Goal: Transaction & Acquisition: Register for event/course

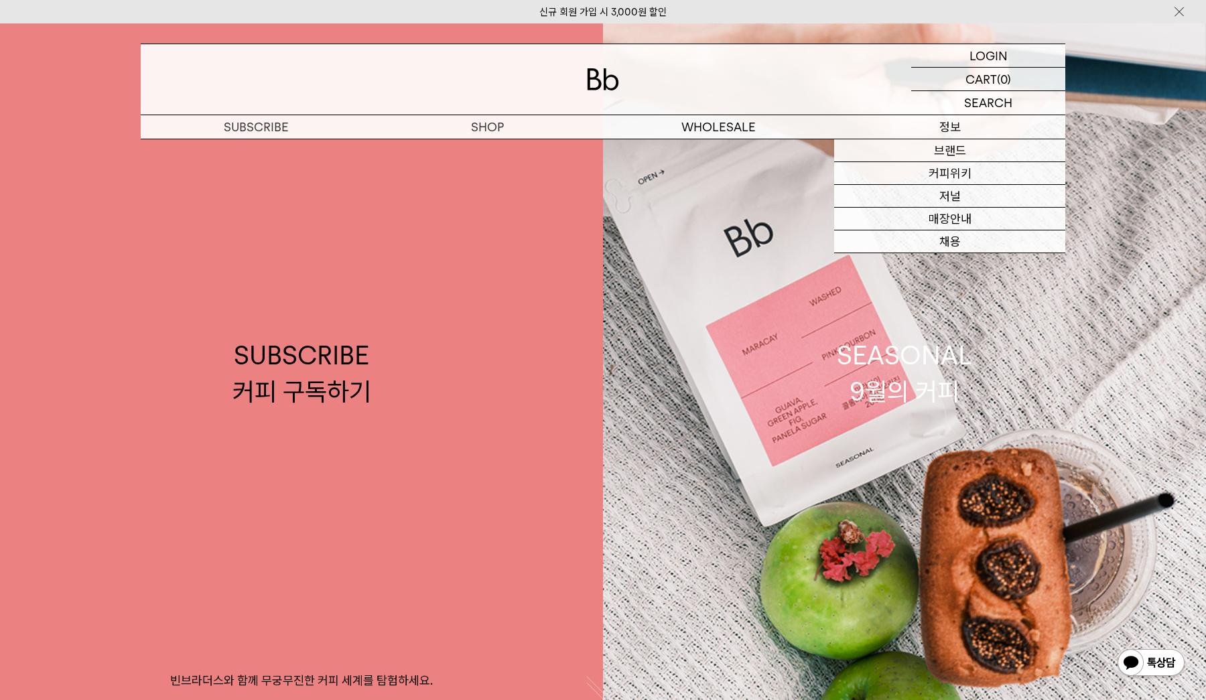
click at [954, 128] on p "정보" at bounding box center [949, 126] width 231 height 23
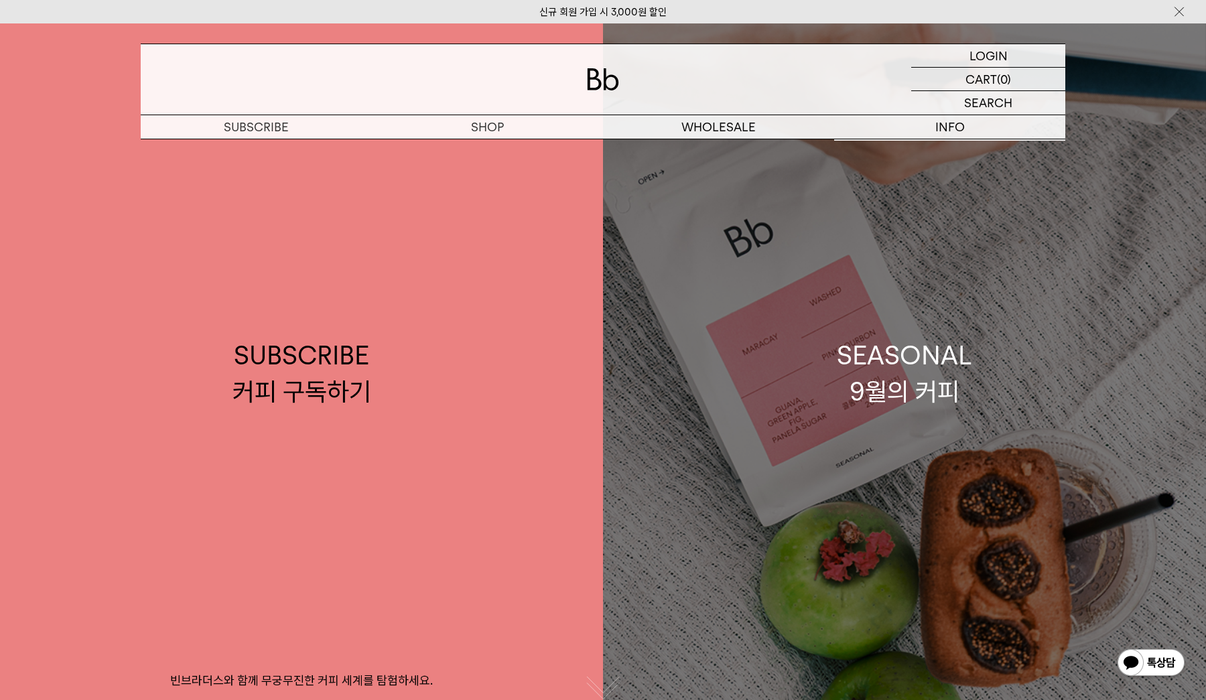
click at [627, 422] on link "SEASONAL 9월의 커피" at bounding box center [904, 373] width 603 height 700
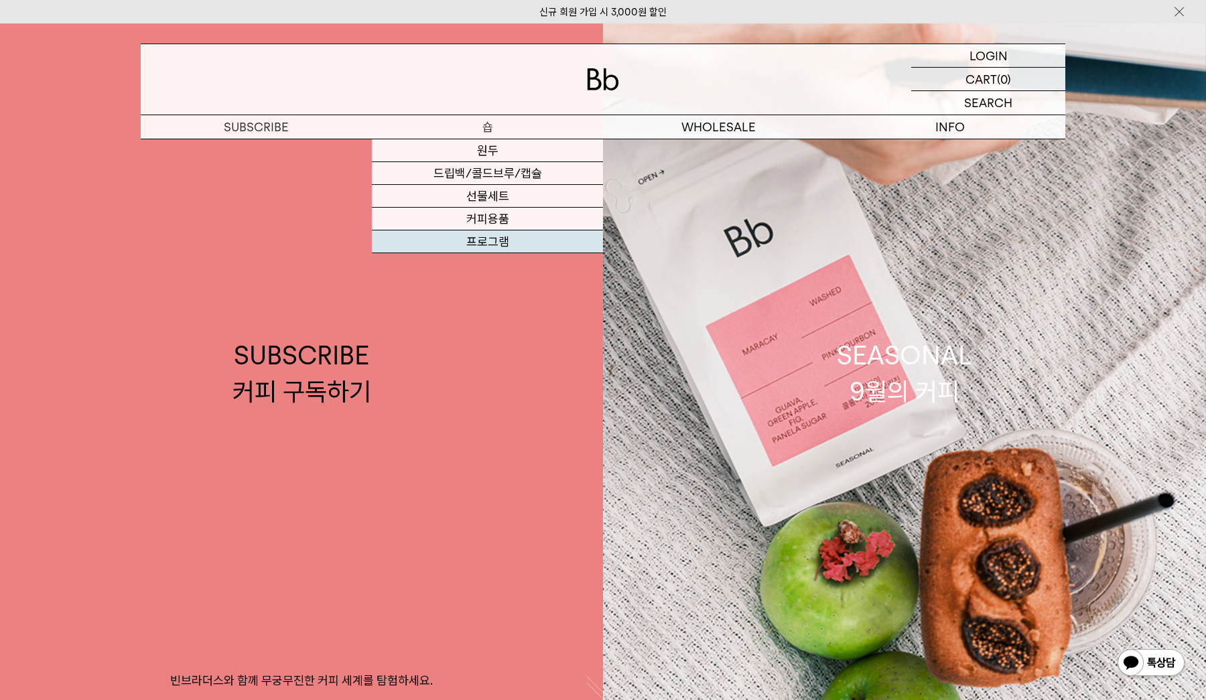
click at [489, 239] on link "프로그램" at bounding box center [487, 242] width 231 height 23
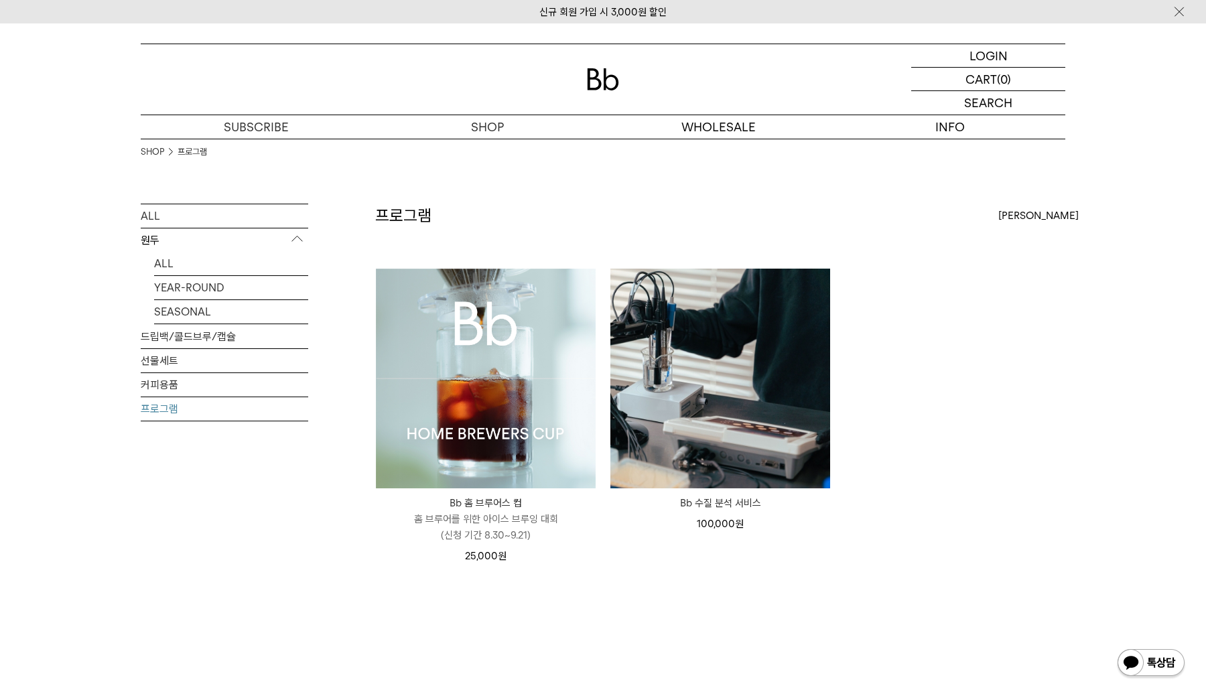
click at [502, 458] on img at bounding box center [486, 379] width 220 height 220
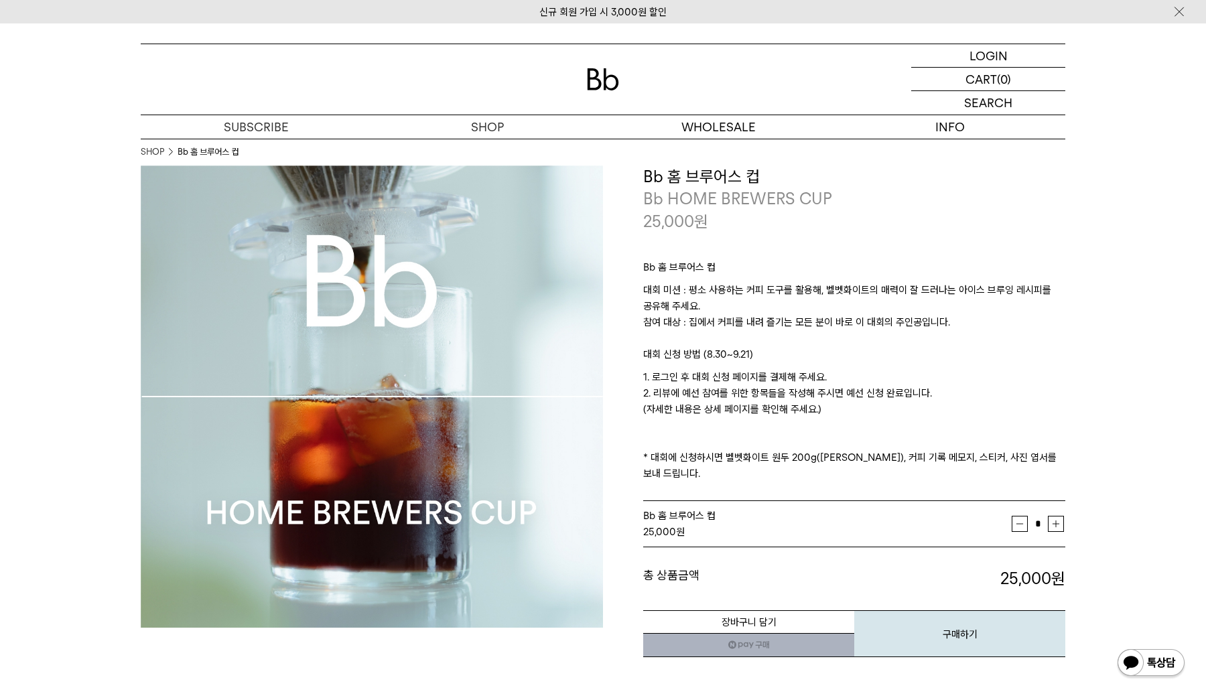
click at [727, 403] on p "1. 로그인 후 대회 신청 페이지를 결제해 주세요. 2. 리뷰에 예선 참여를 위한 항목들을 작성해 주시면 예선 신청 완료입니다. (자세한 내용…" at bounding box center [854, 425] width 422 height 113
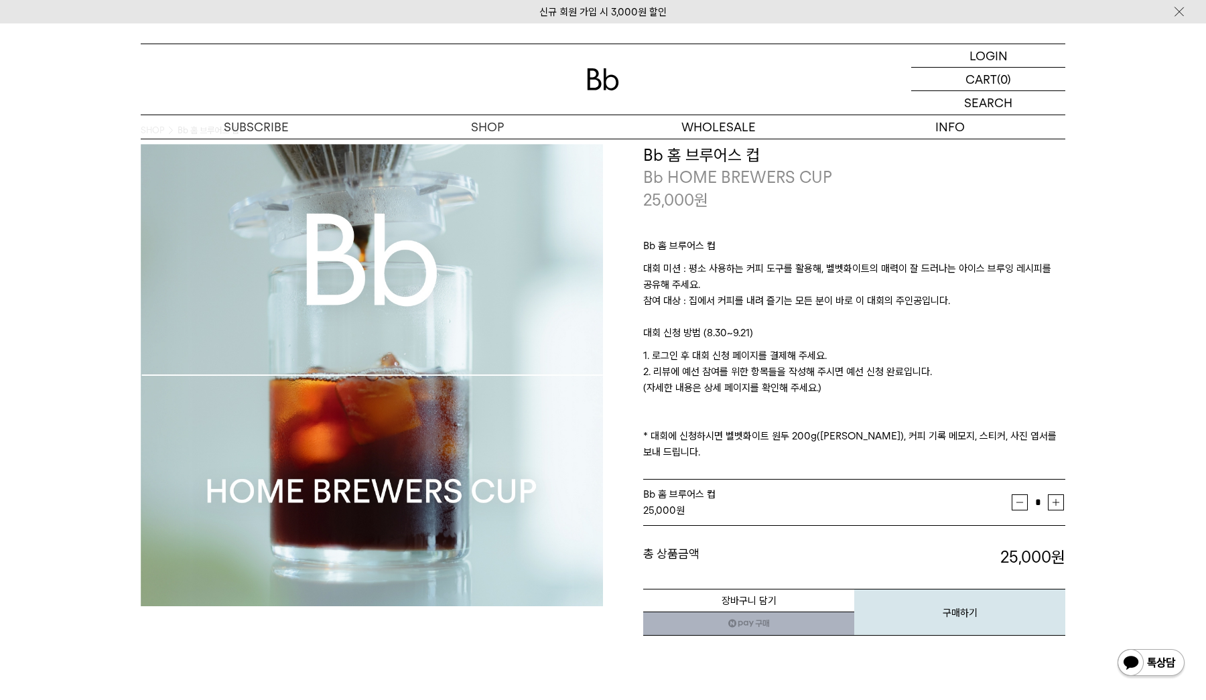
scroll to position [25, 0]
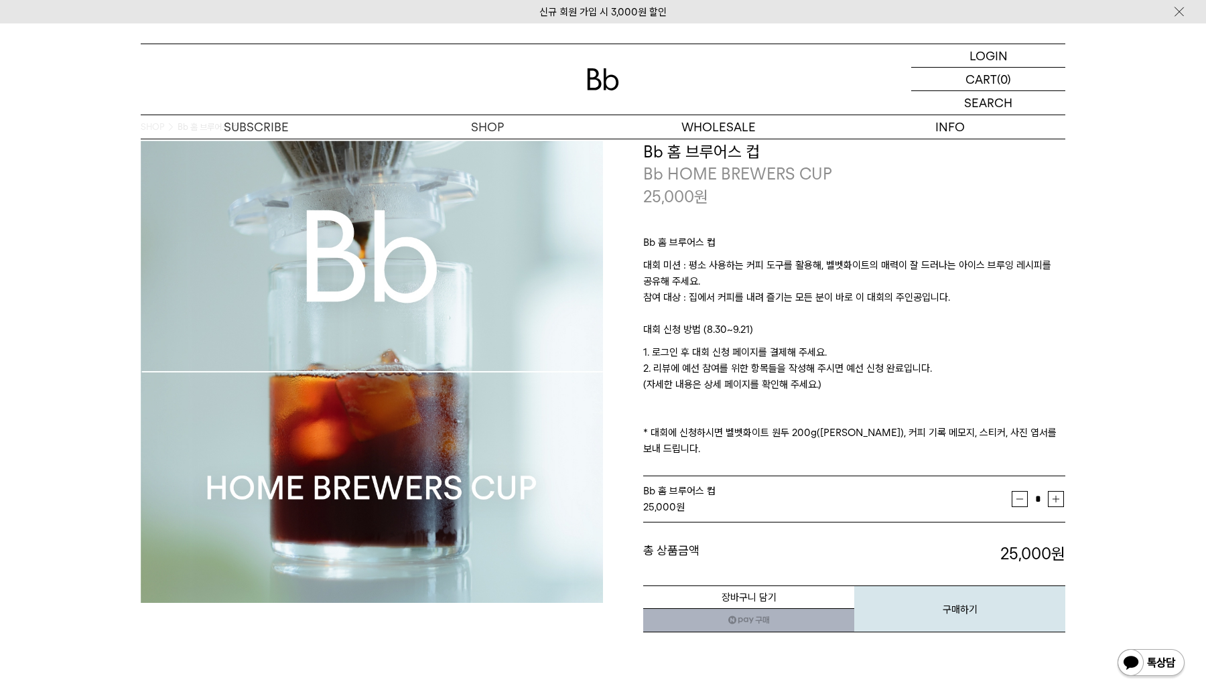
drag, startPoint x: 836, startPoint y: 388, endPoint x: 639, endPoint y: 350, distance: 199.9
click at [639, 350] on div "**********" at bounding box center [834, 387] width 462 height 493
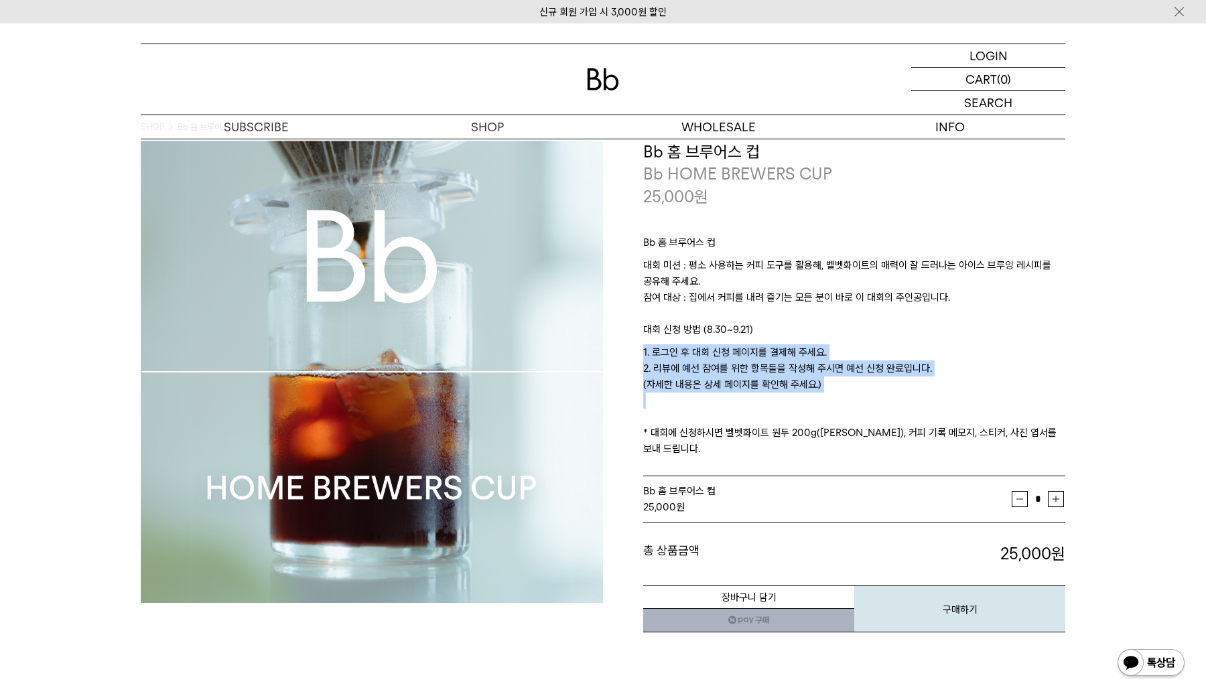
drag, startPoint x: 639, startPoint y: 350, endPoint x: 835, endPoint y: 397, distance: 201.2
click at [835, 398] on div "**********" at bounding box center [834, 387] width 462 height 493
click at [835, 397] on p "1. 로그인 후 대회 신청 페이지를 결제해 주세요. 2. 리뷰에 예선 참여를 위한 항목들을 작성해 주시면 예선 신청 완료입니다. (자세한 내용…" at bounding box center [854, 400] width 422 height 113
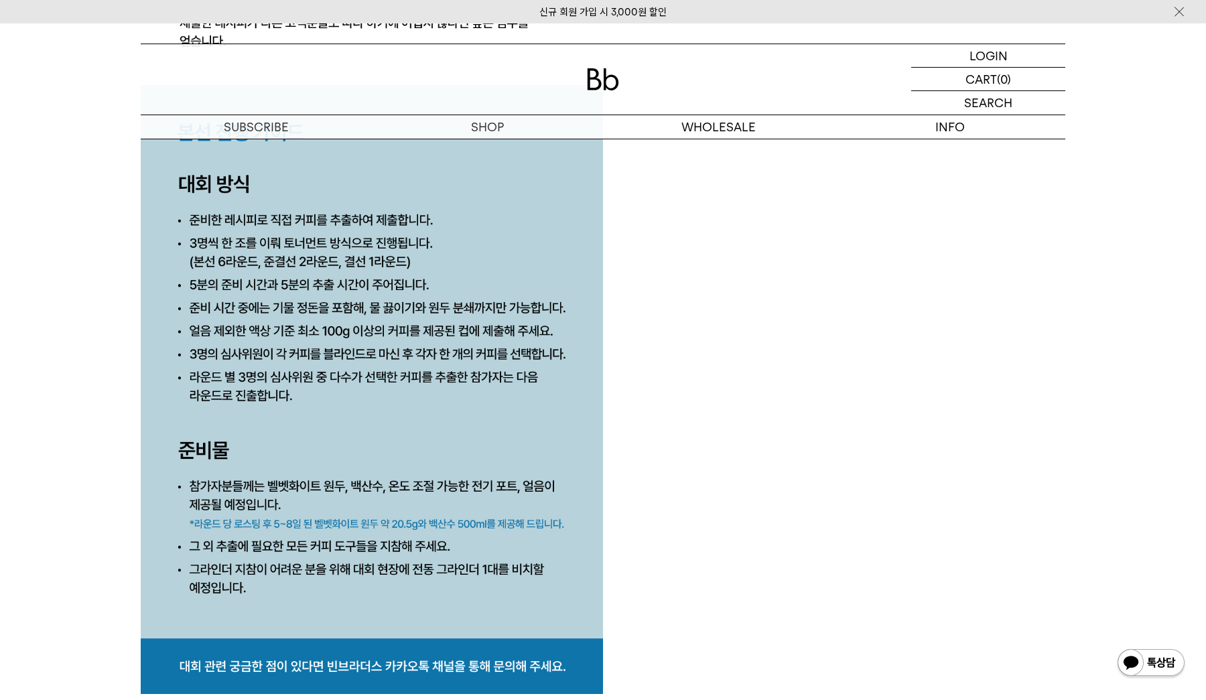
scroll to position [6505, 0]
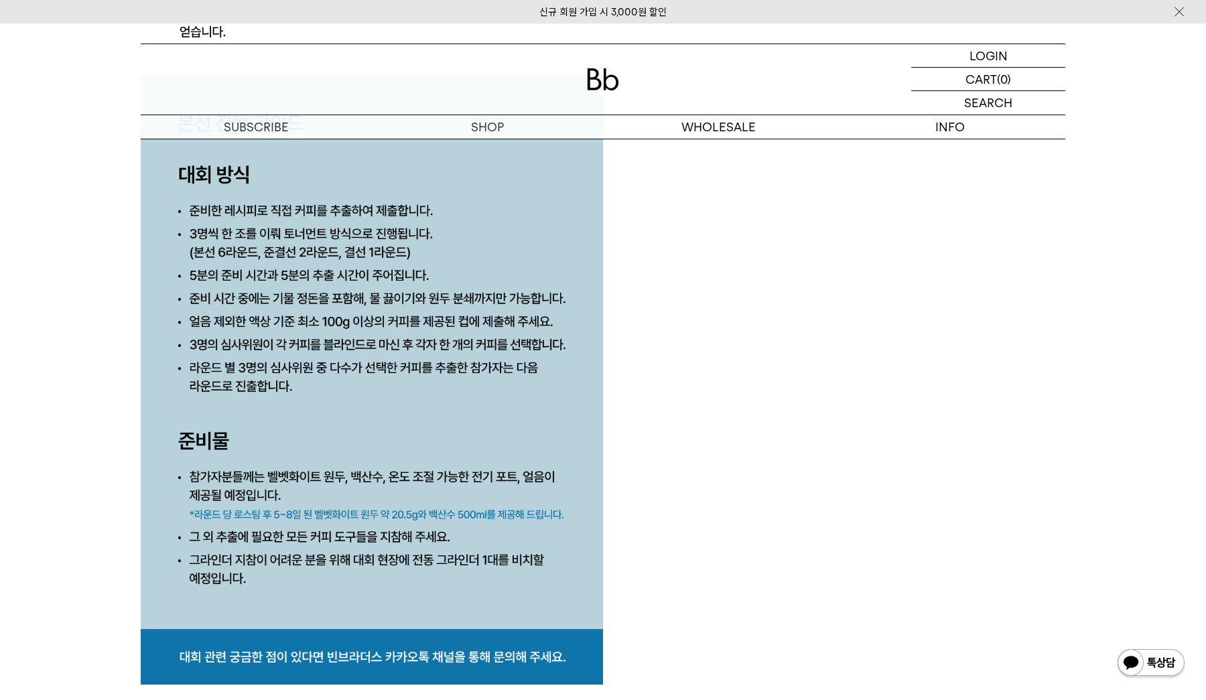
drag, startPoint x: 270, startPoint y: 283, endPoint x: 574, endPoint y: 288, distance: 304.3
drag, startPoint x: 271, startPoint y: 280, endPoint x: 576, endPoint y: 282, distance: 304.9
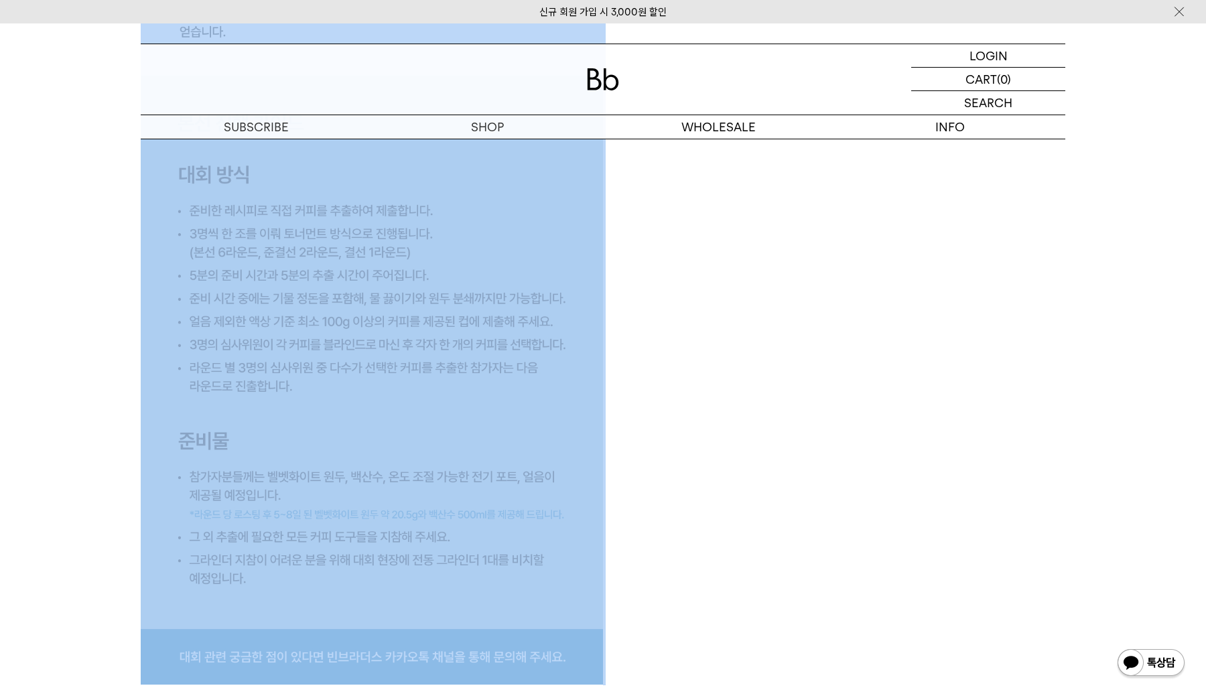
drag, startPoint x: 576, startPoint y: 282, endPoint x: 287, endPoint y: 266, distance: 288.6
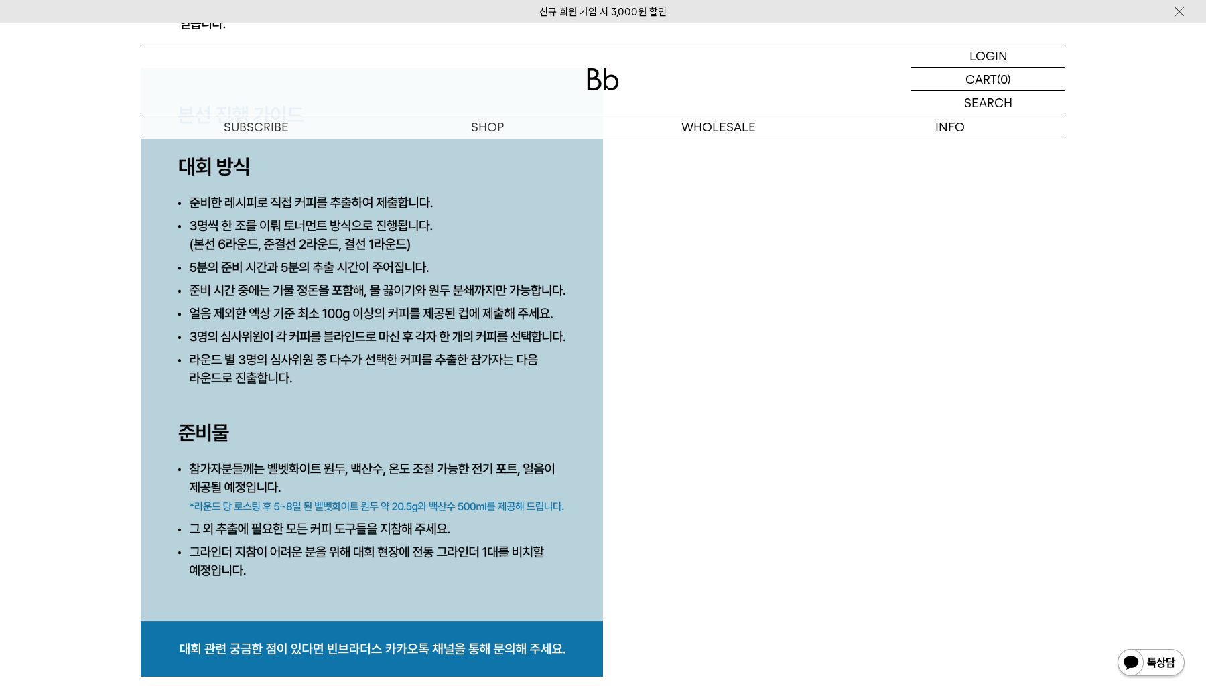
scroll to position [6510, 0]
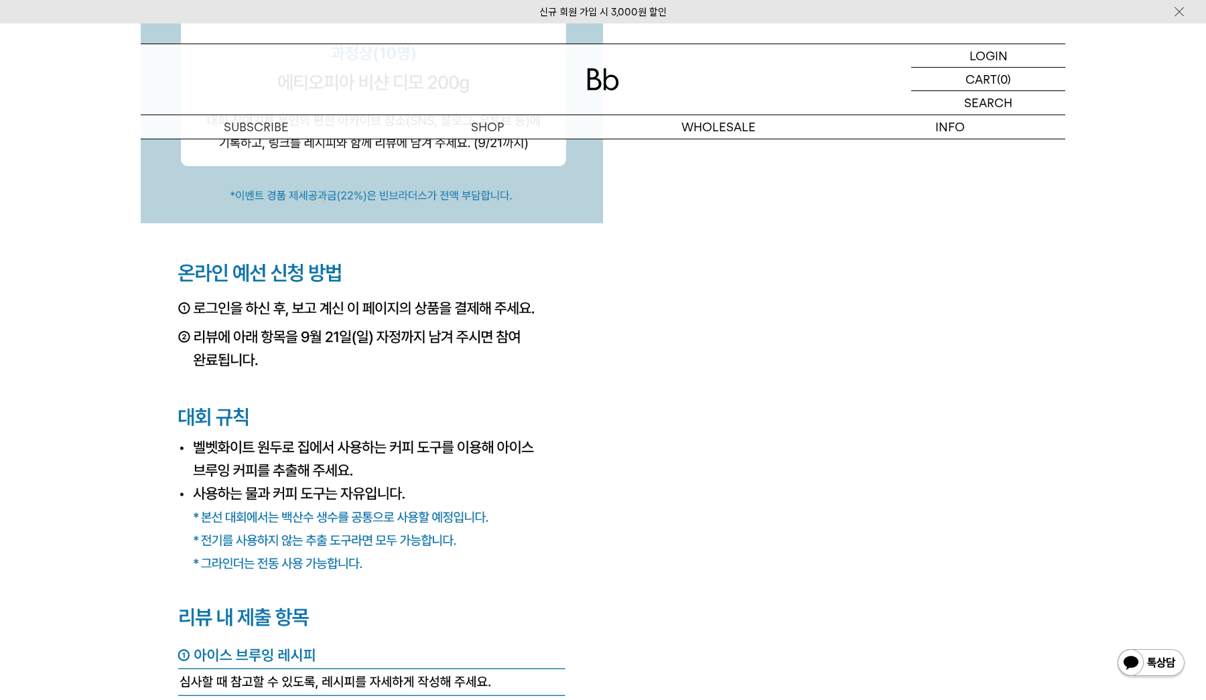
scroll to position [5322, 0]
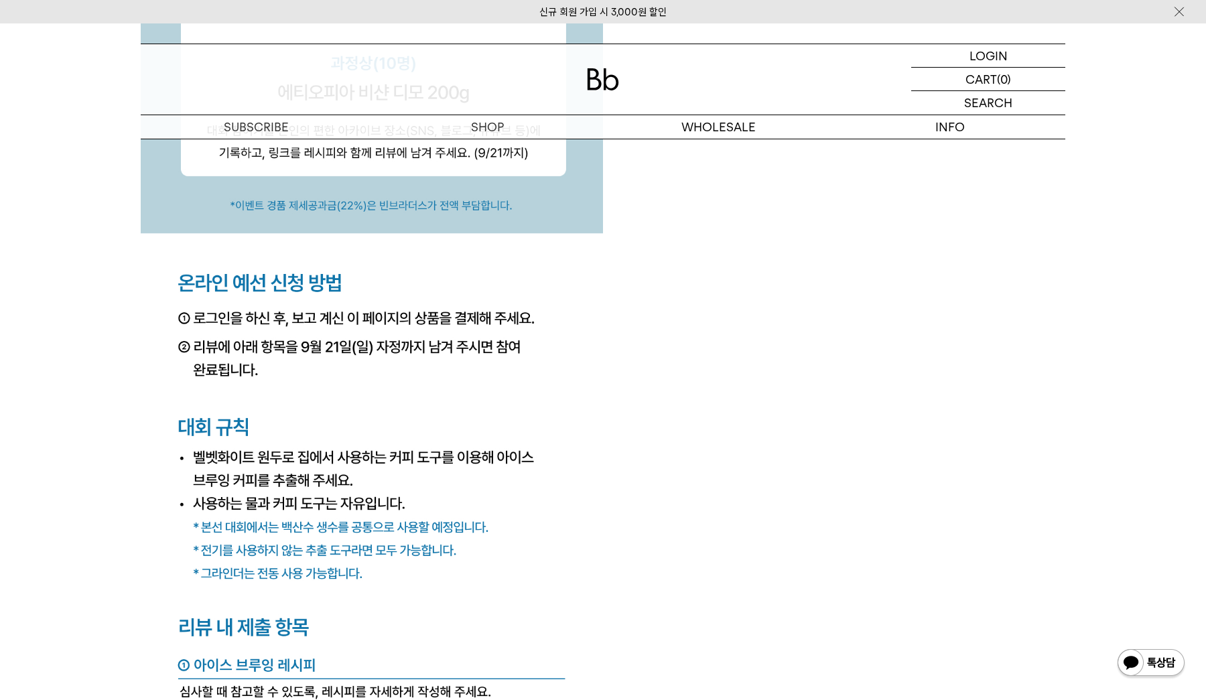
drag, startPoint x: 256, startPoint y: 356, endPoint x: 200, endPoint y: 336, distance: 59.1
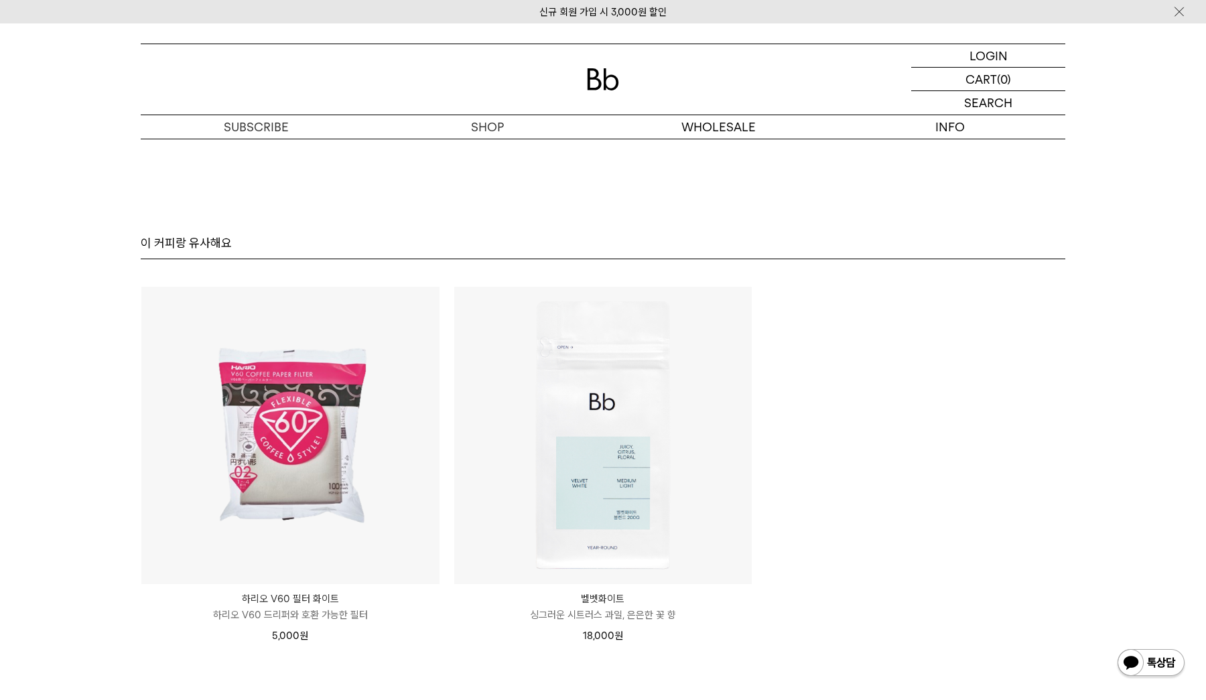
scroll to position [8326, 0]
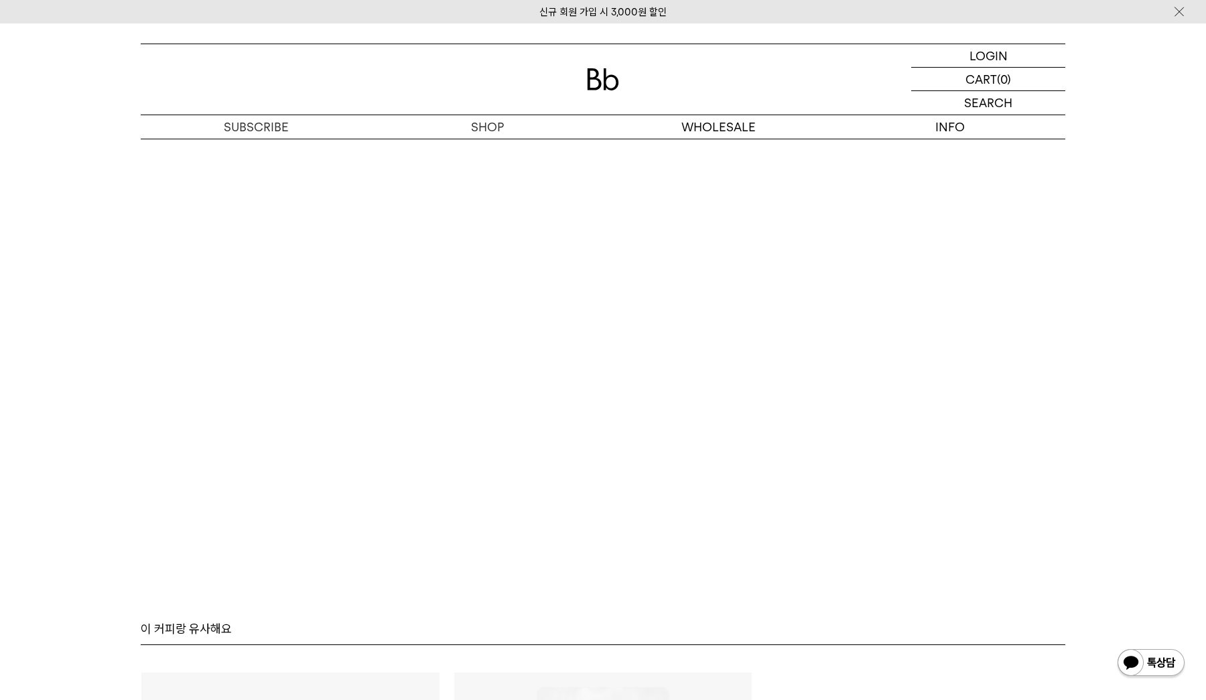
scroll to position [8202, 0]
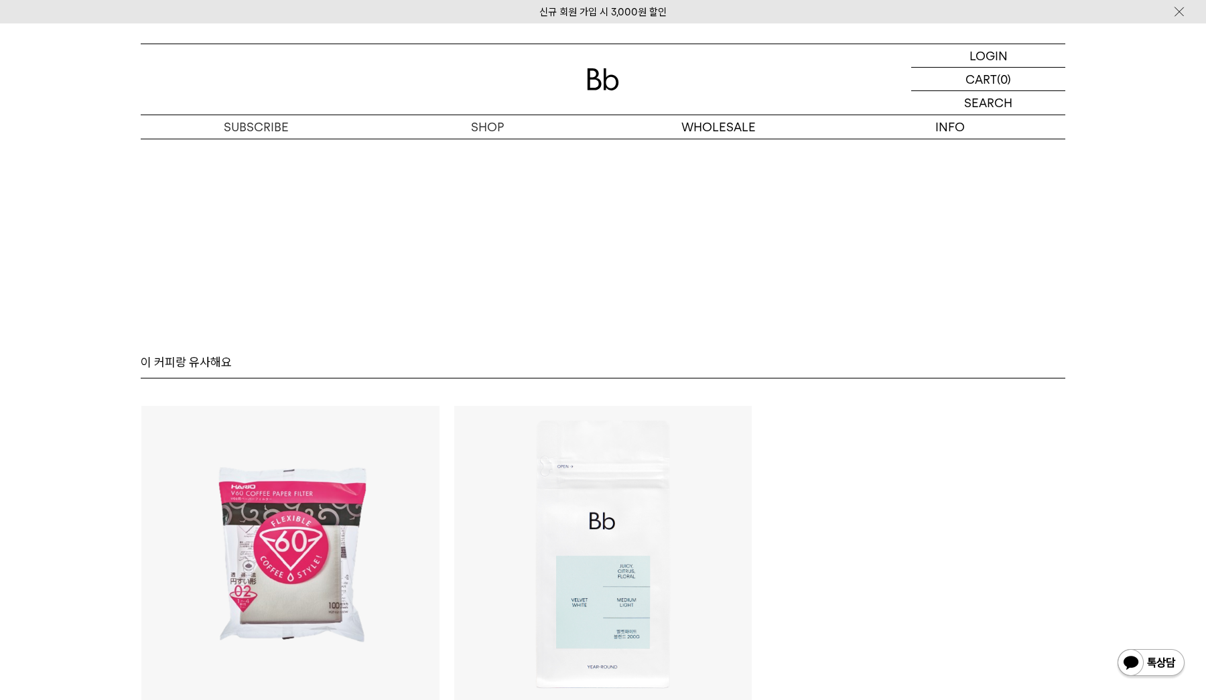
scroll to position [8343, 0]
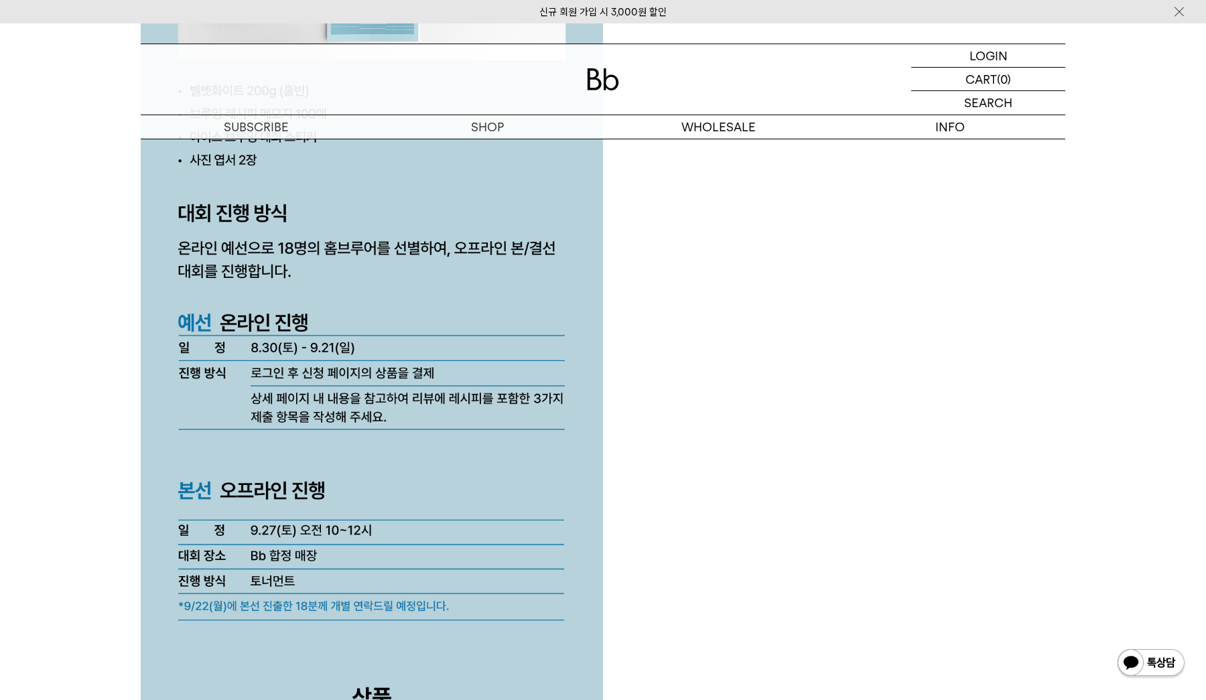
scroll to position [3145, 0]
